Goal: Transaction & Acquisition: Download file/media

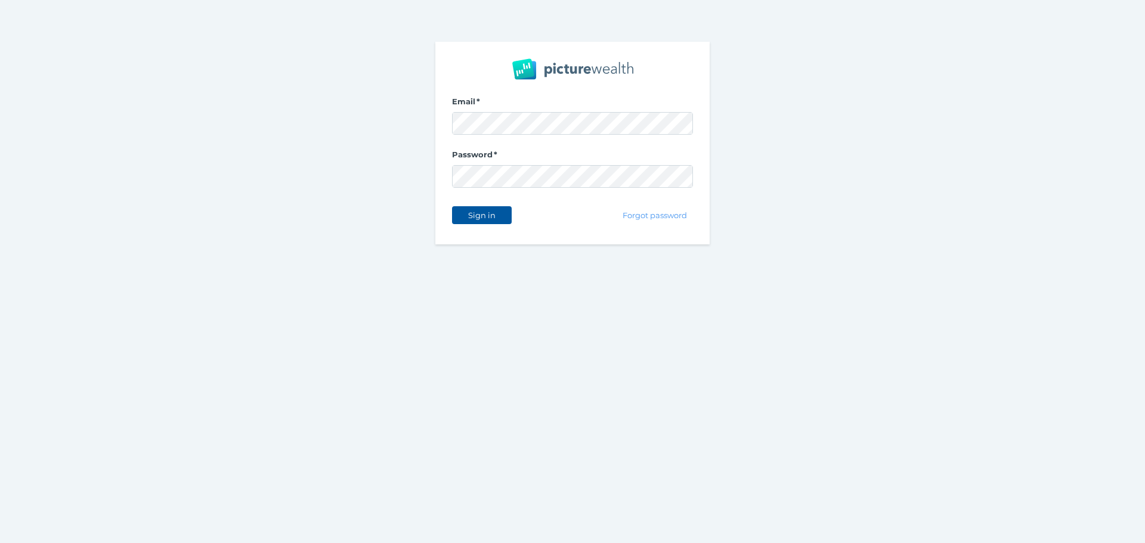
click at [481, 212] on span "Sign in" at bounding box center [482, 216] width 38 height 10
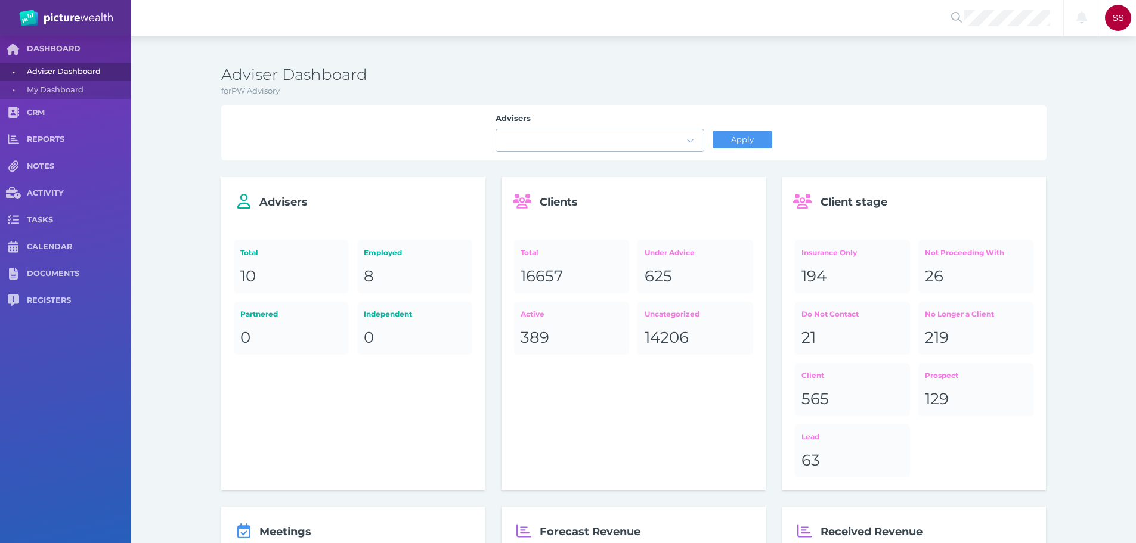
click at [516, 150] on div at bounding box center [600, 140] width 208 height 22
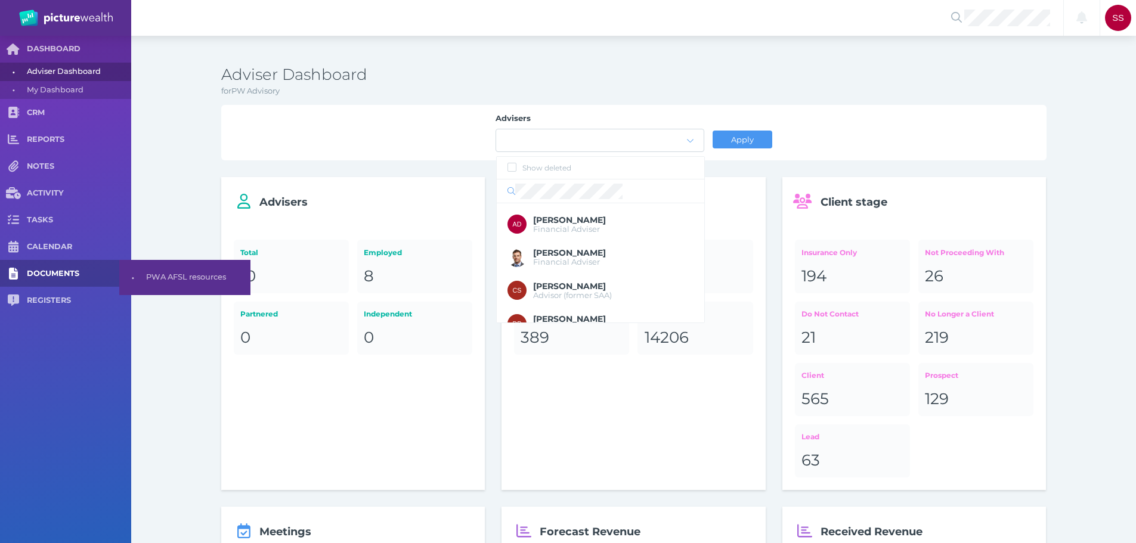
click at [60, 265] on link "DOCUMENTS" at bounding box center [65, 273] width 131 height 27
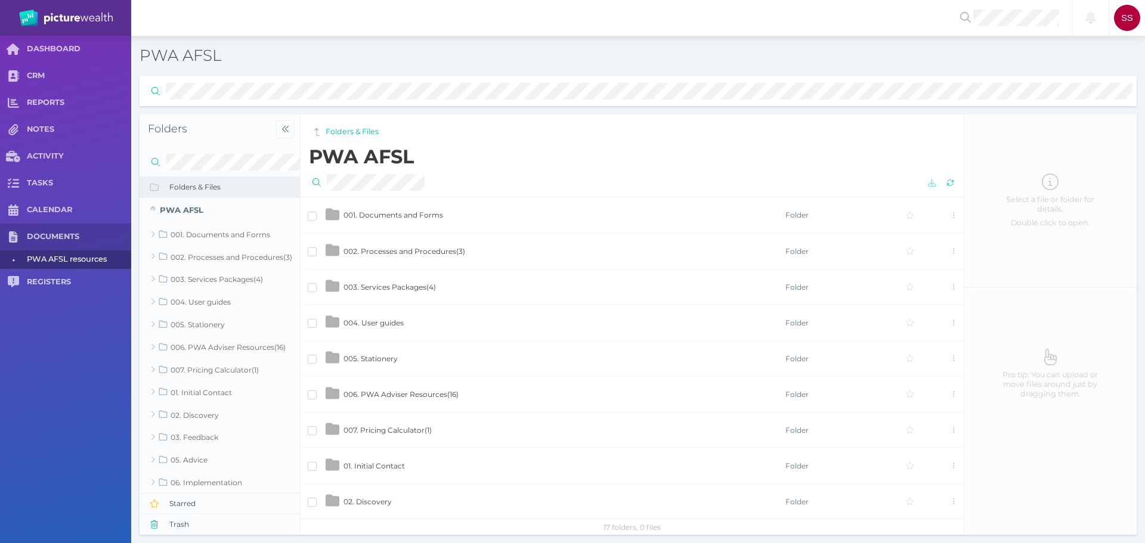
click at [397, 214] on span "001. Documents and Forms" at bounding box center [394, 215] width 100 height 9
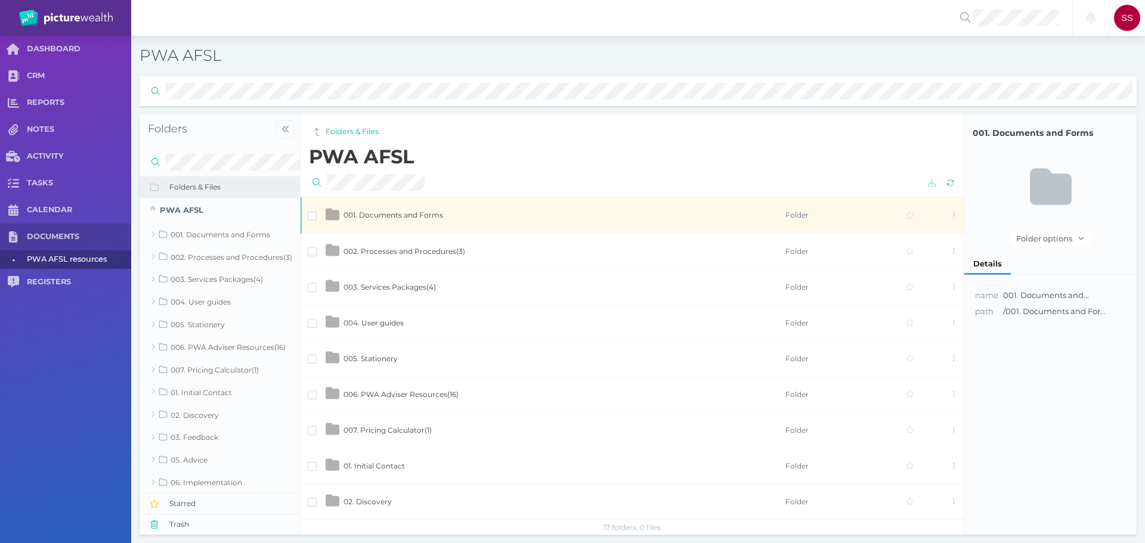
click at [375, 222] on td "001. Documents and Forms" at bounding box center [564, 215] width 442 height 36
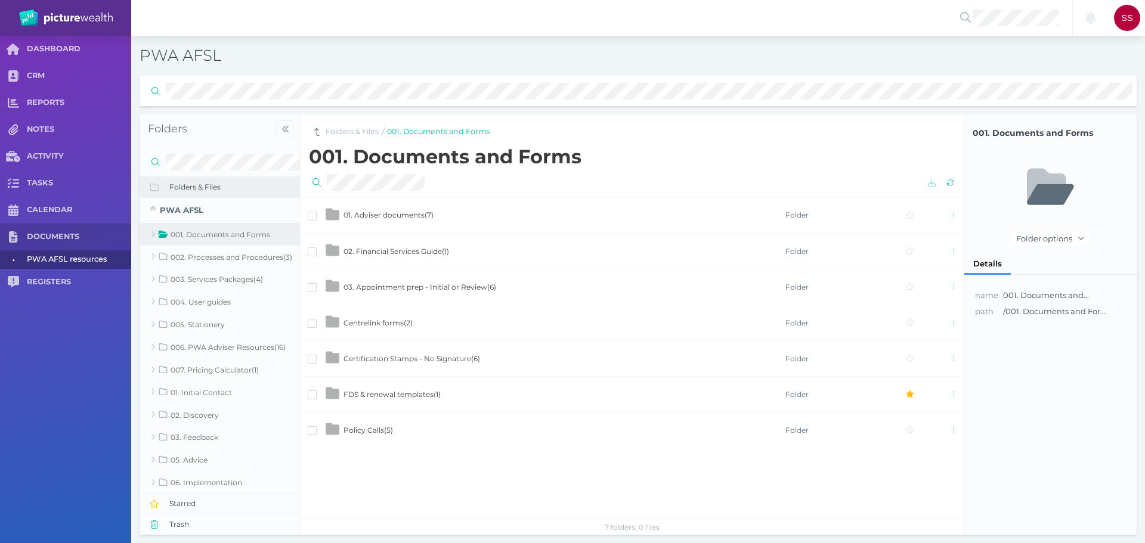
click at [425, 363] on span "Certification Stamps - No Signature ( 6 )" at bounding box center [412, 358] width 137 height 9
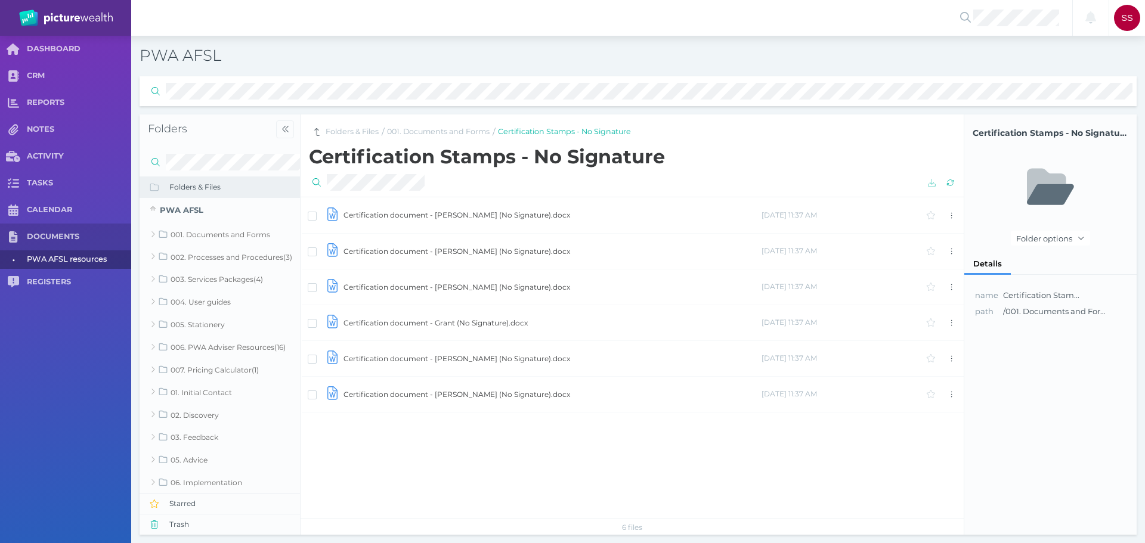
click at [450, 324] on td "Certification document - Grant (No Signature).docx" at bounding box center [552, 323] width 418 height 36
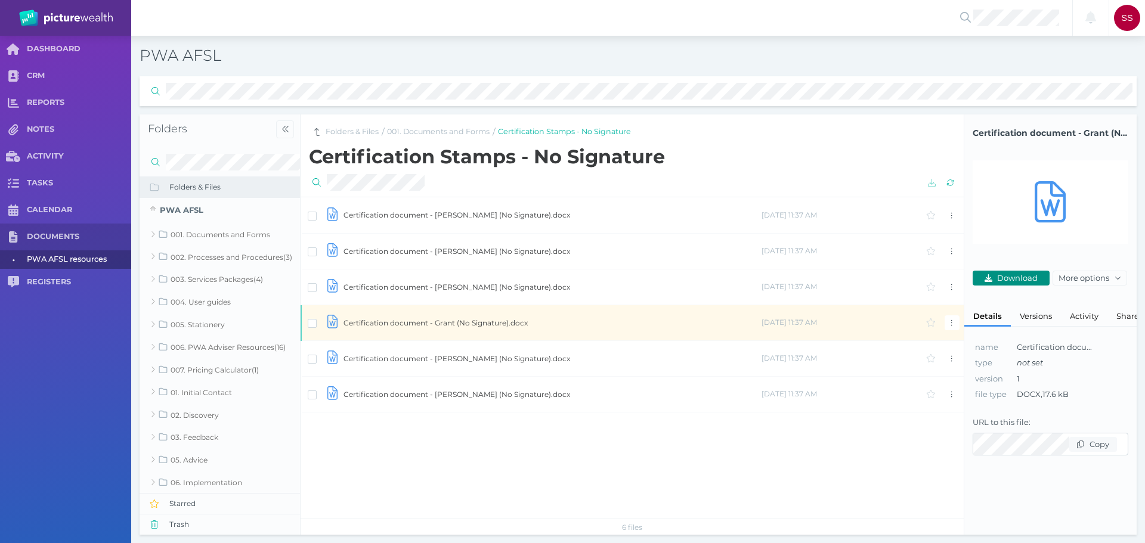
click at [1015, 276] on span "Download" at bounding box center [1019, 278] width 48 height 10
